Goal: Task Accomplishment & Management: Understand process/instructions

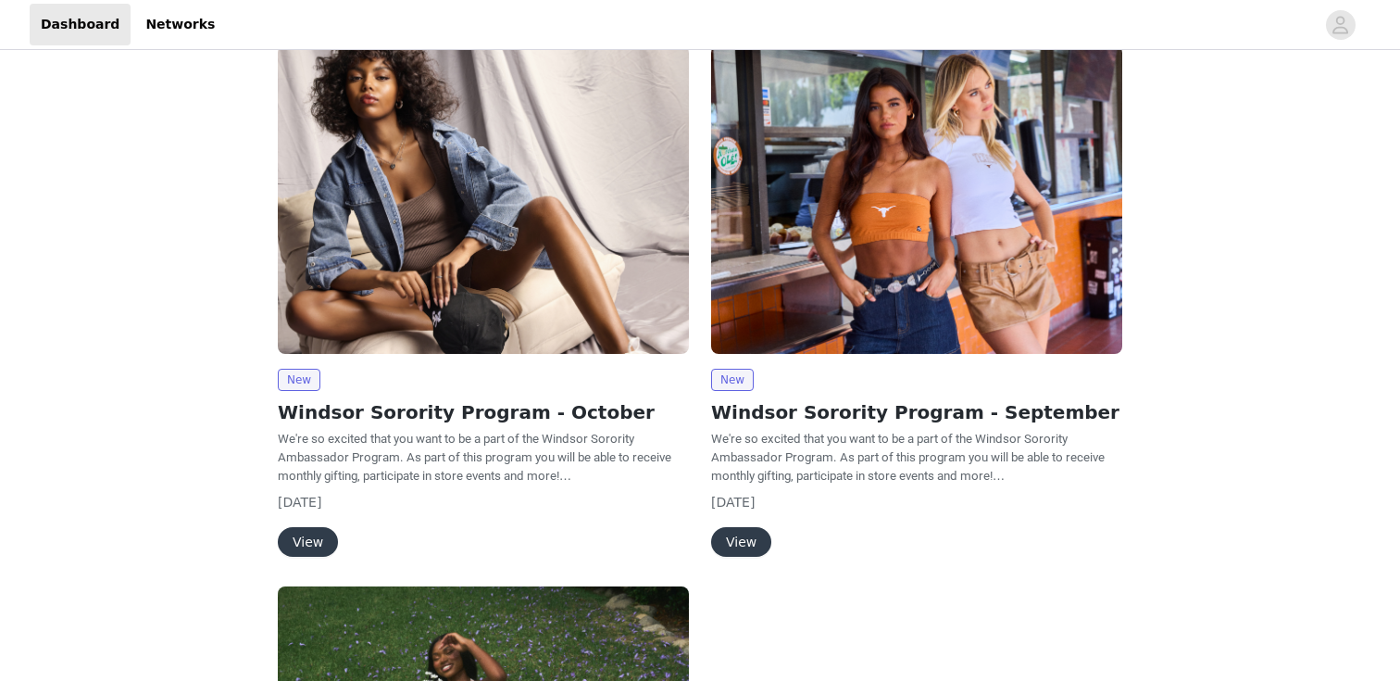
scroll to position [168, 0]
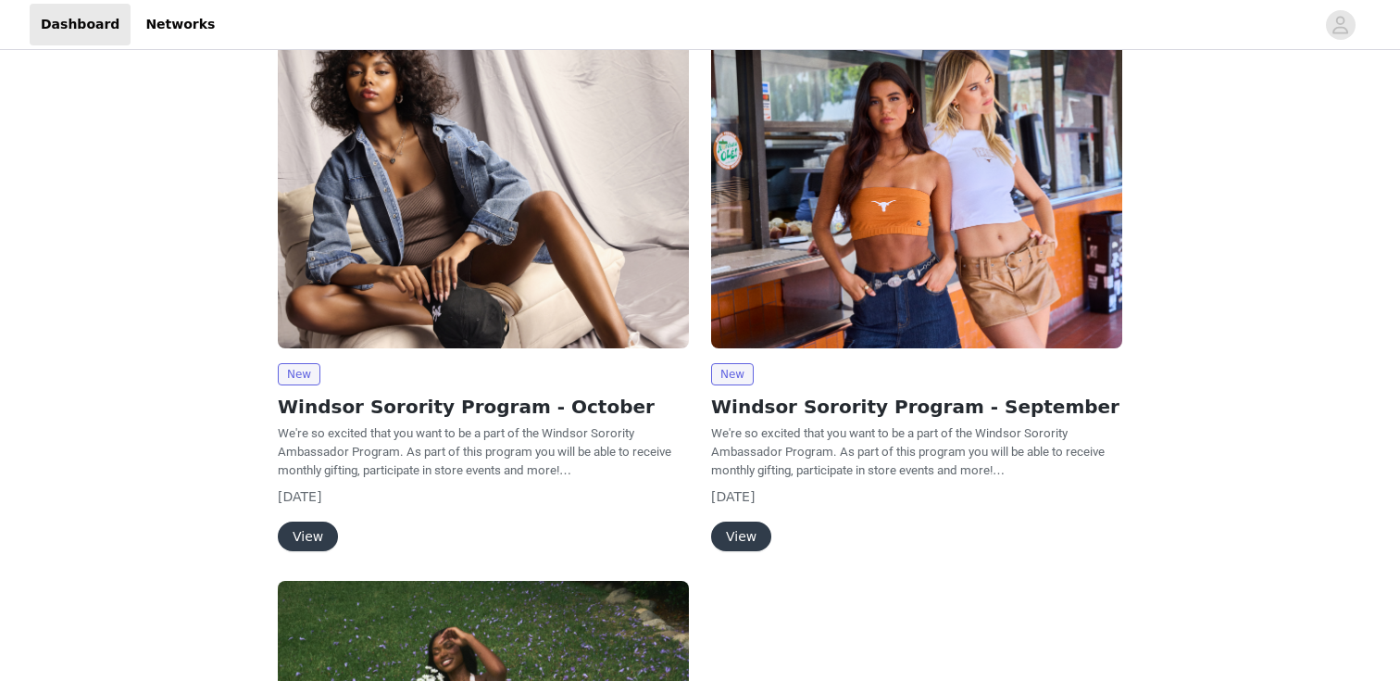
click at [320, 537] on button "View" at bounding box center [308, 536] width 60 height 30
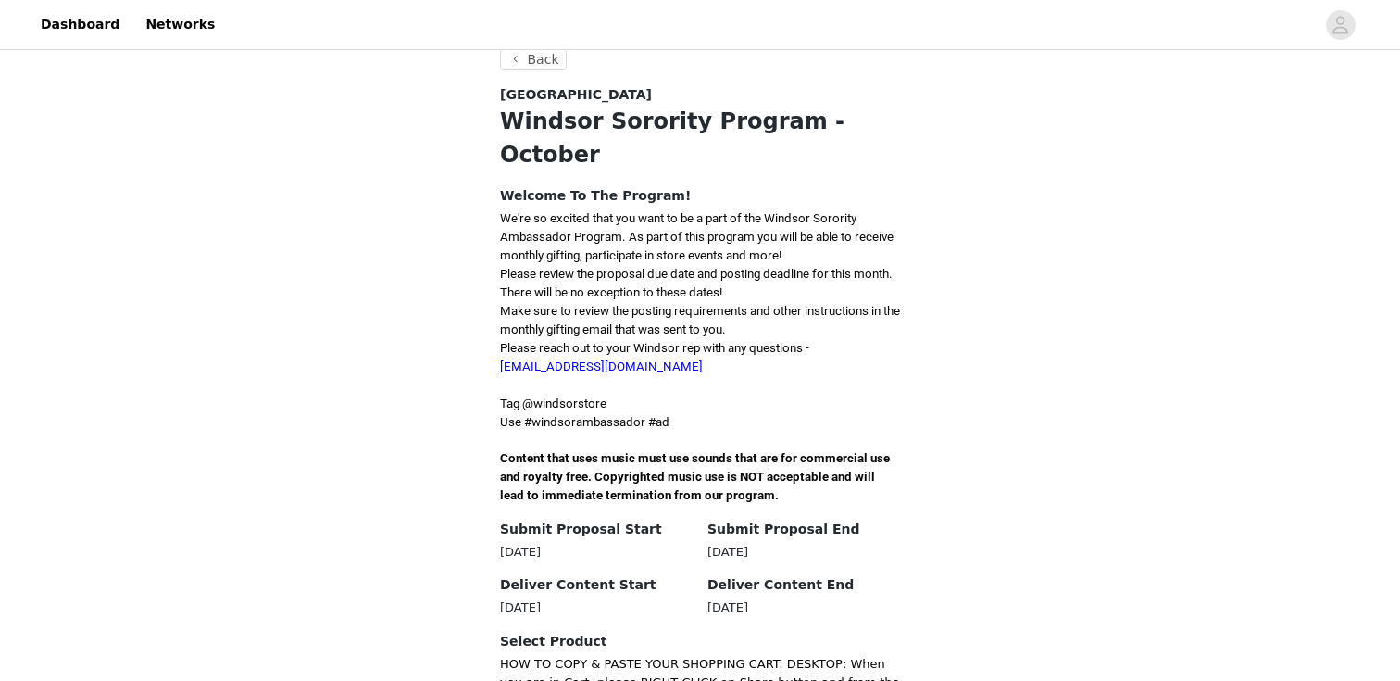
scroll to position [319, 0]
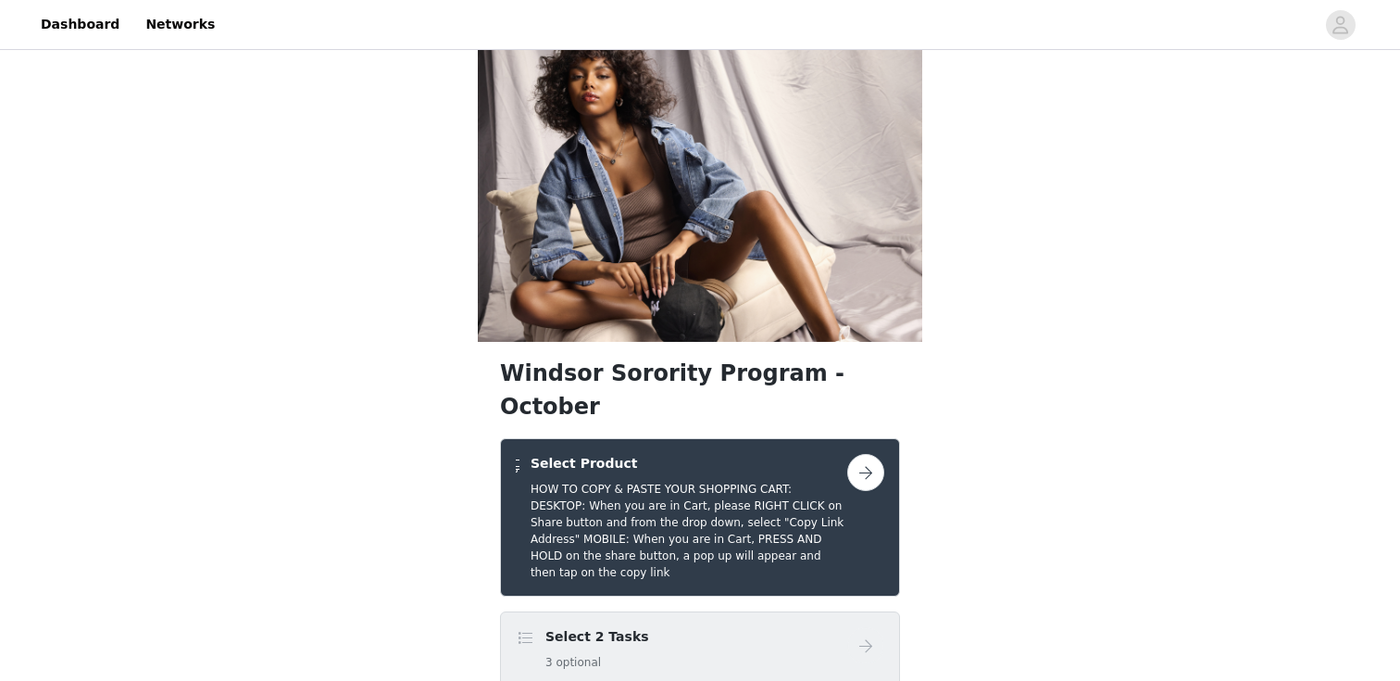
scroll to position [6, 0]
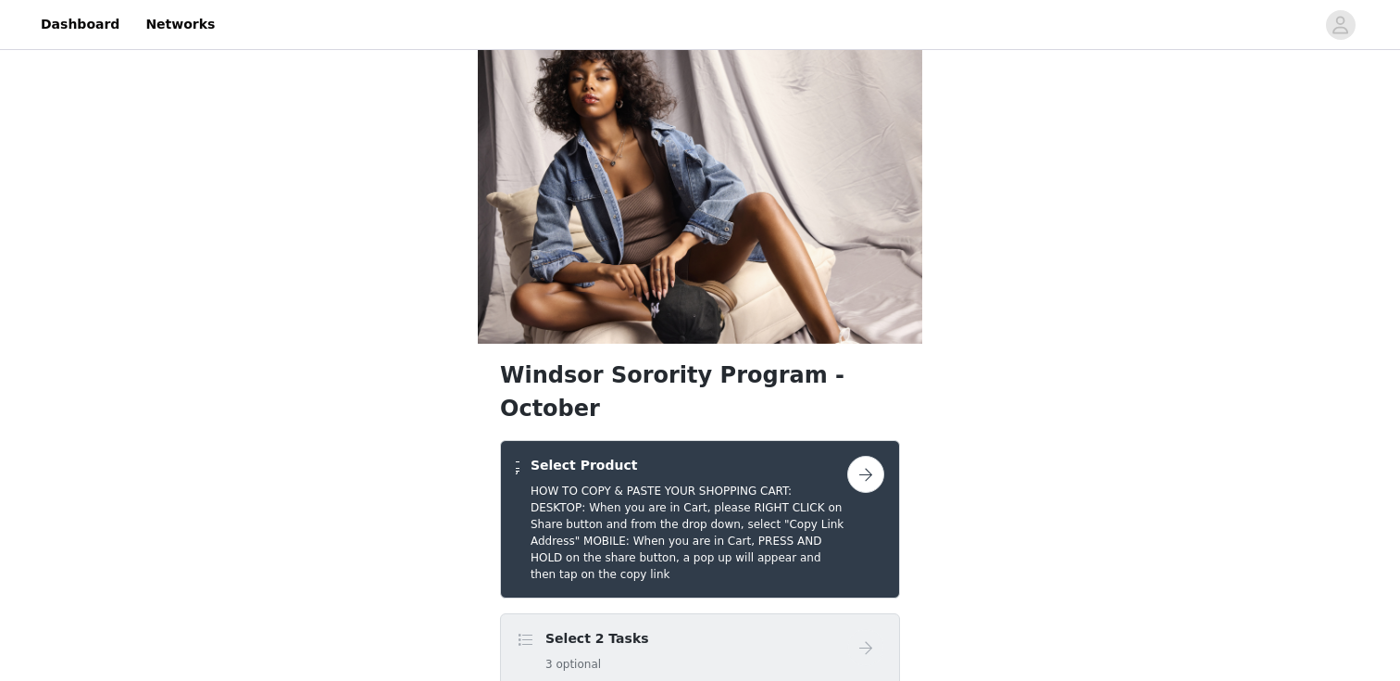
click at [861, 456] on button "button" at bounding box center [865, 474] width 37 height 37
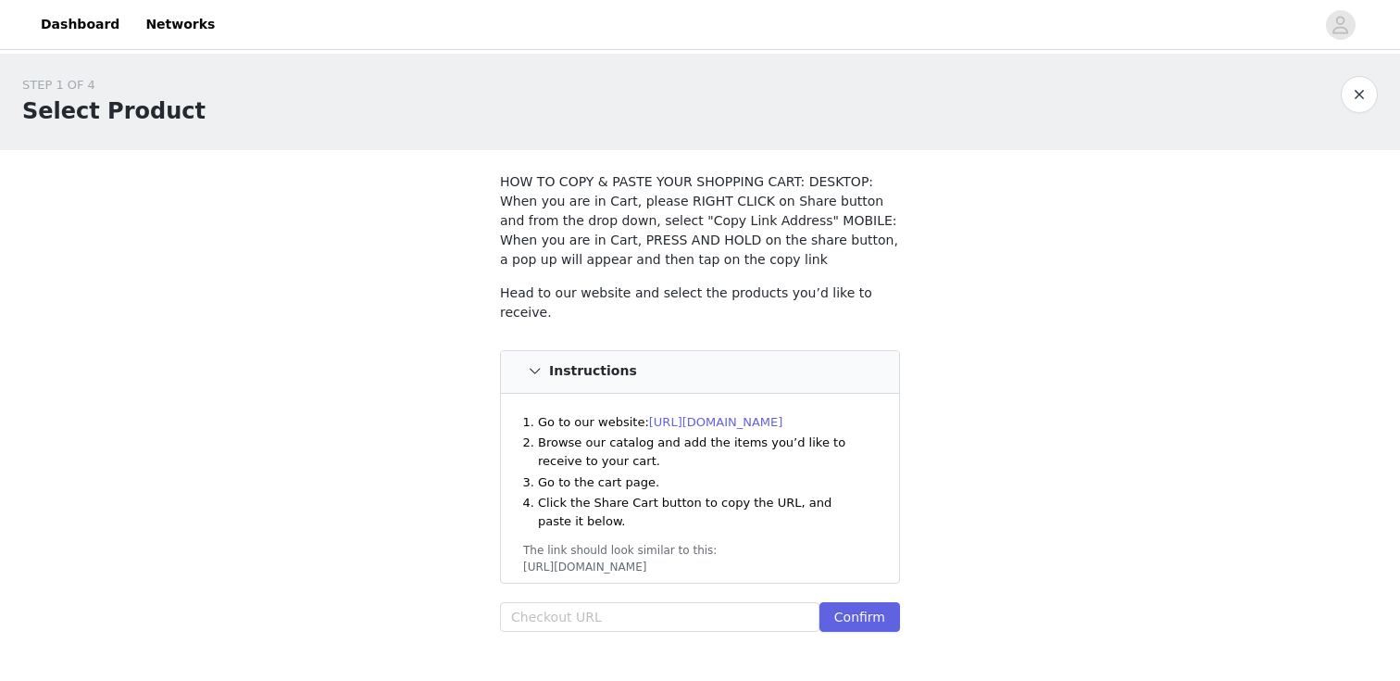
click at [719, 415] on link "[URL][DOMAIN_NAME]" at bounding box center [716, 422] width 134 height 14
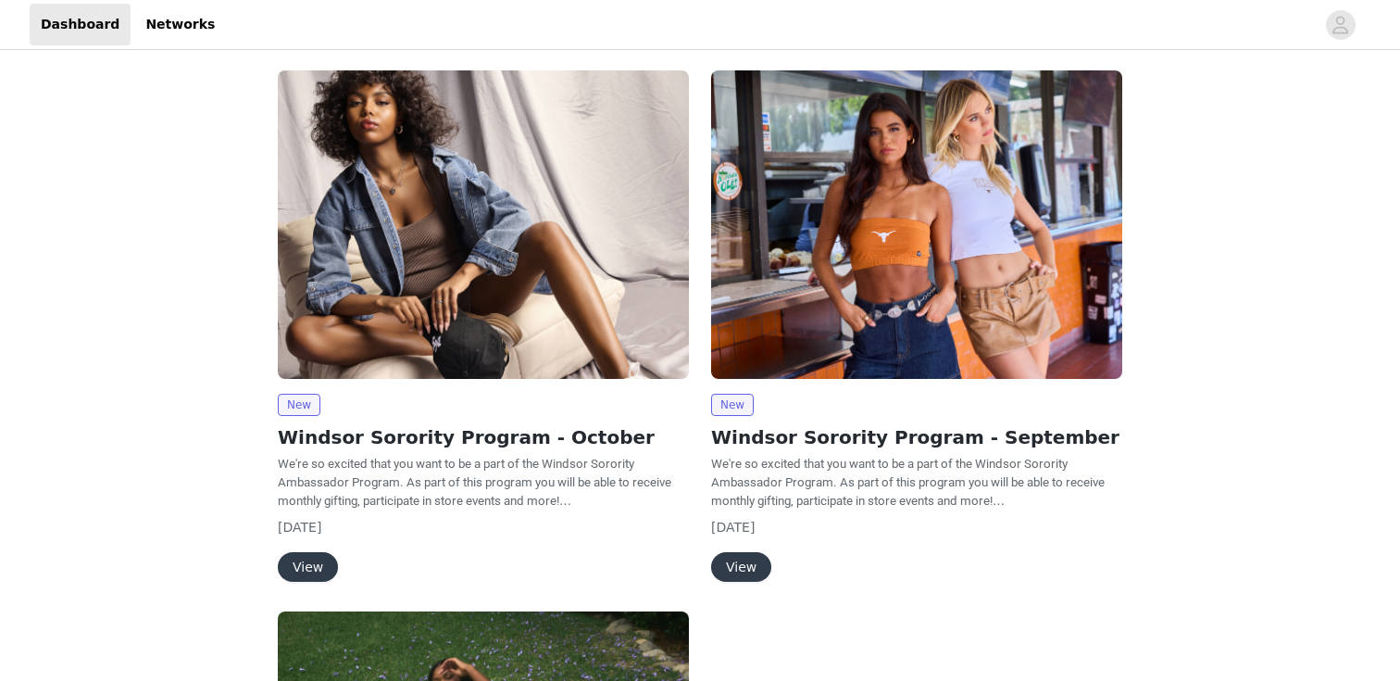
scroll to position [207, 0]
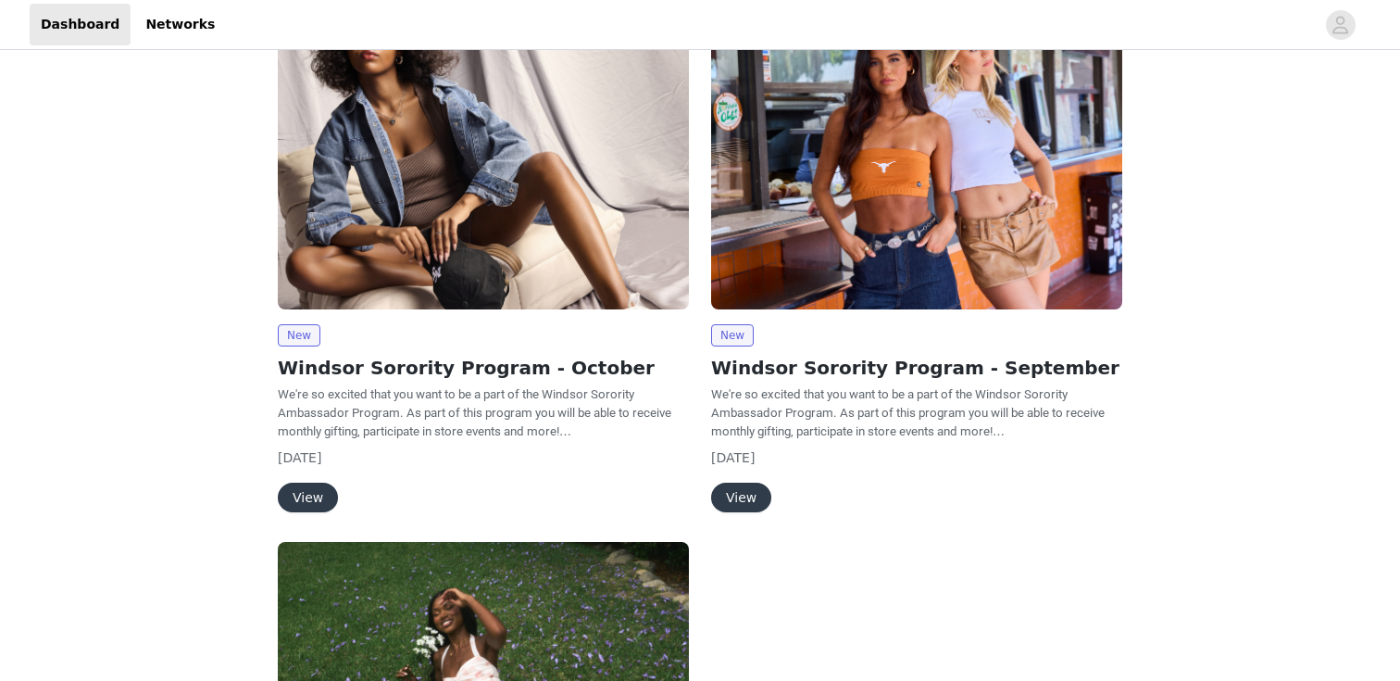
click at [740, 492] on button "View" at bounding box center [741, 497] width 60 height 30
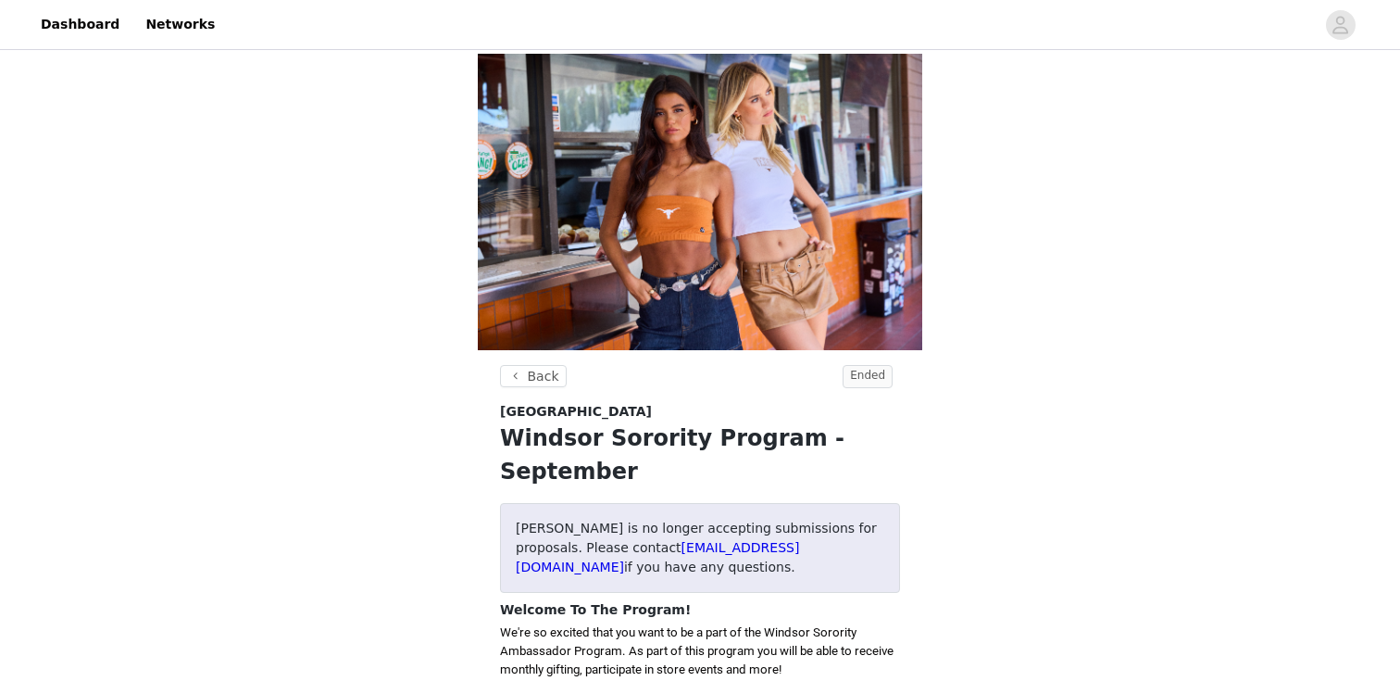
scroll to position [207, 0]
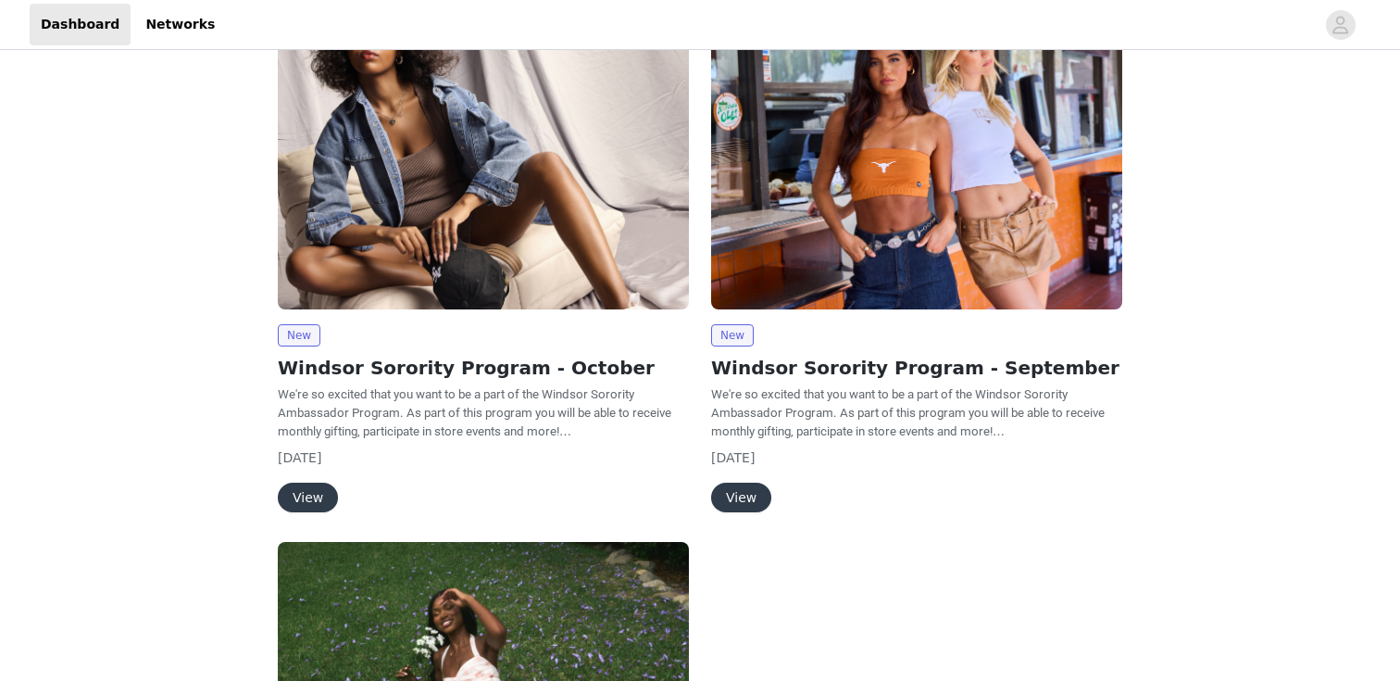
click at [294, 507] on button "View" at bounding box center [308, 497] width 60 height 30
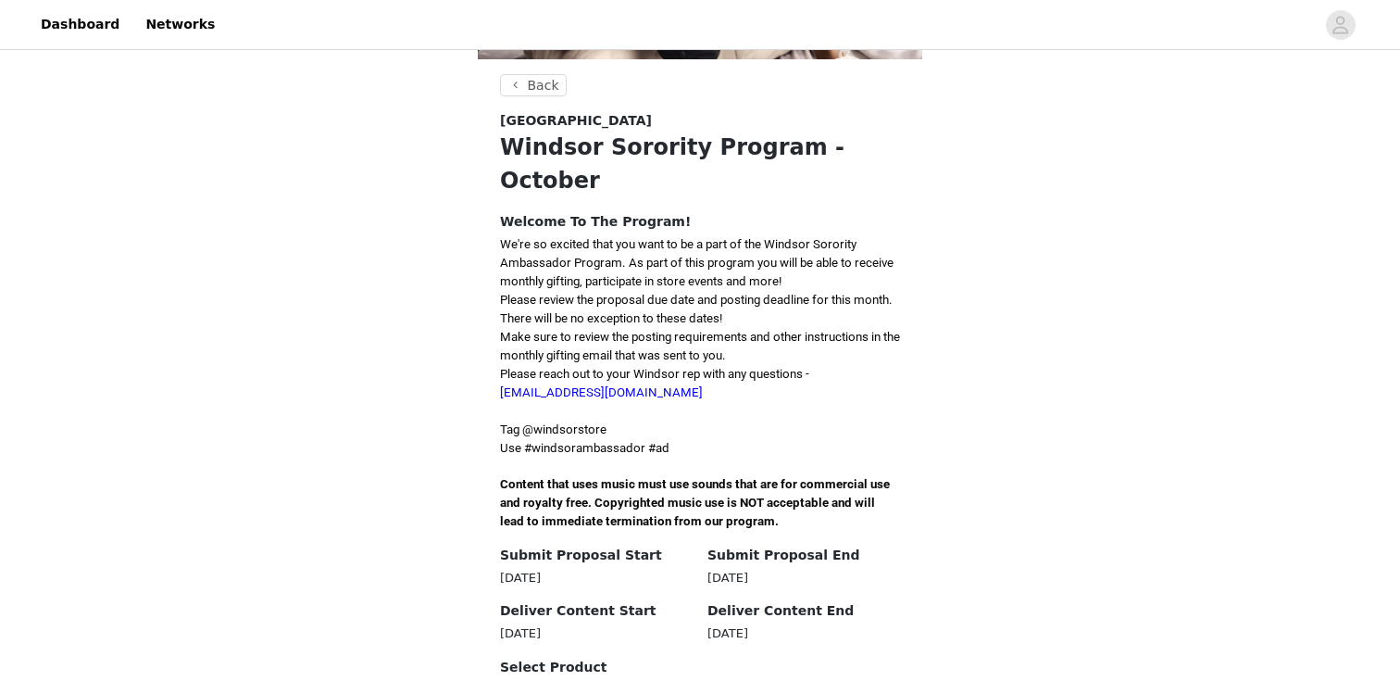
scroll to position [319, 0]
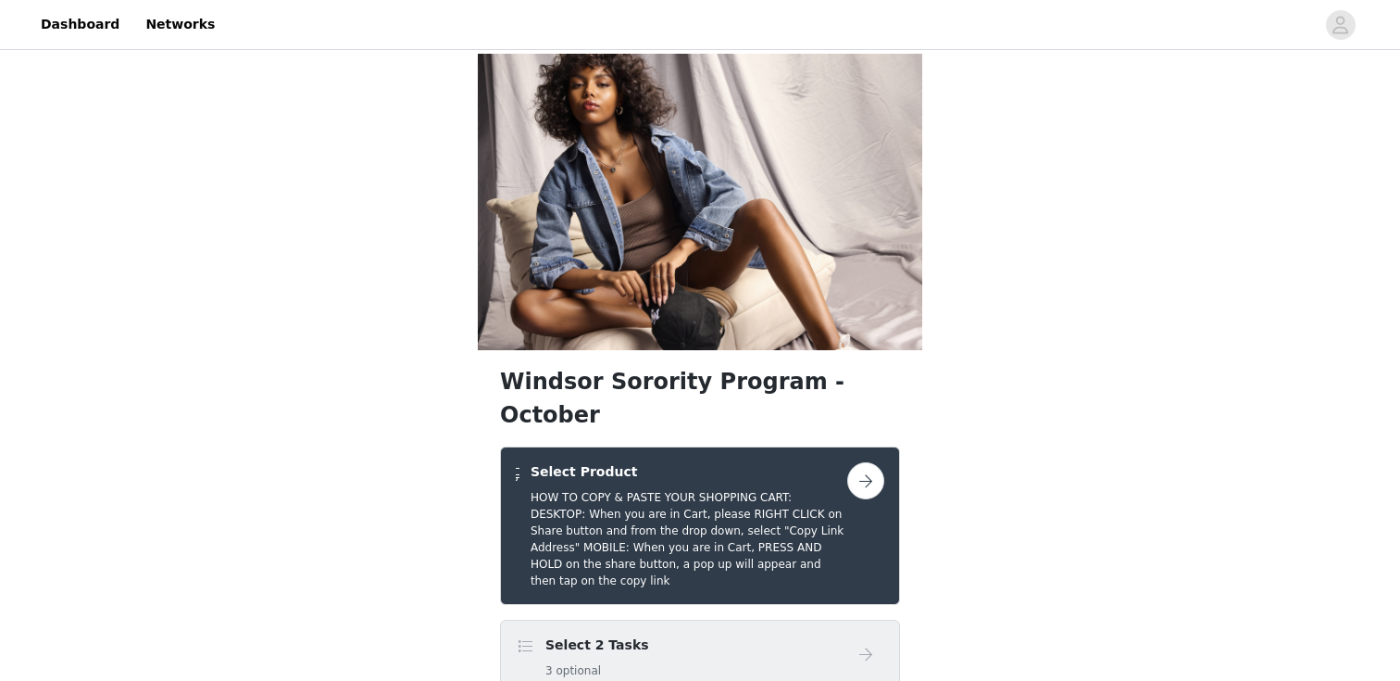
click at [855, 462] on button "button" at bounding box center [865, 480] width 37 height 37
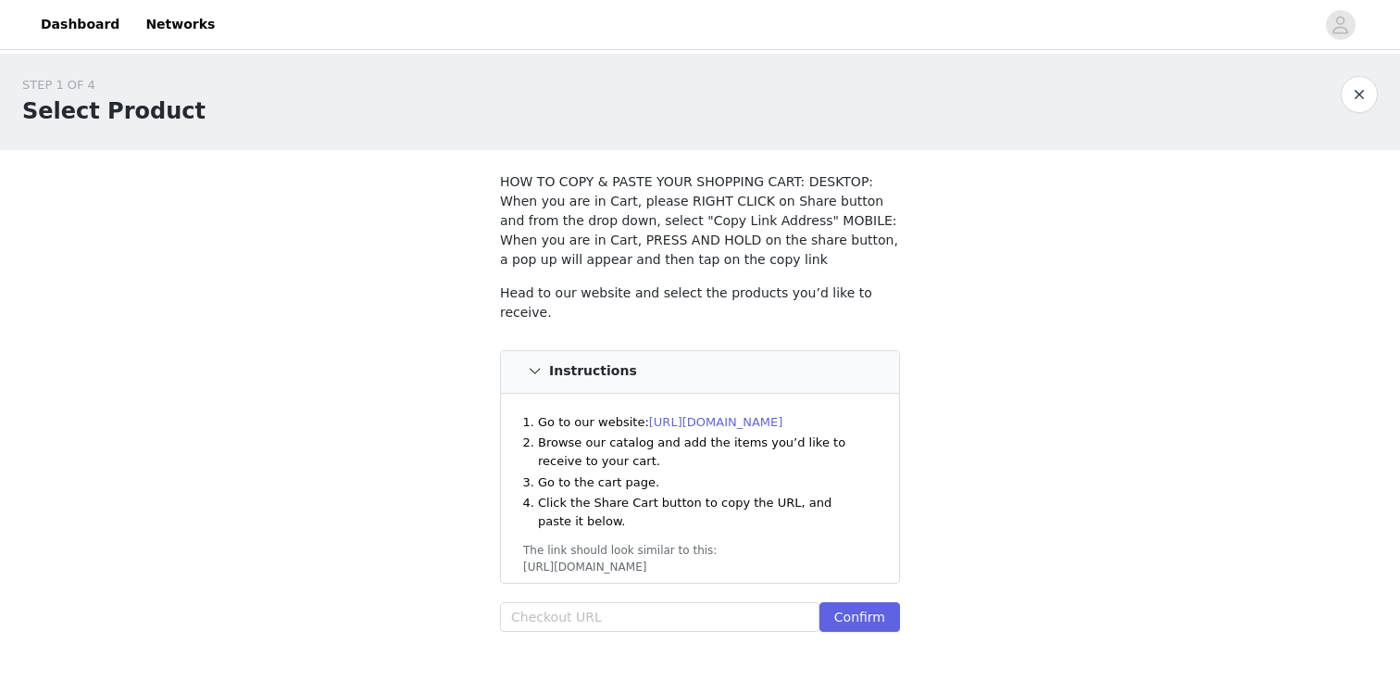
click at [685, 415] on link "[URL][DOMAIN_NAME]" at bounding box center [716, 422] width 134 height 14
